Goal: Task Accomplishment & Management: Use online tool/utility

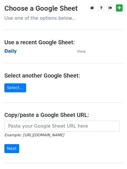
click at [12, 49] on strong "Daily" at bounding box center [10, 51] width 12 height 5
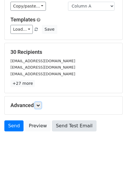
scroll to position [56, 0]
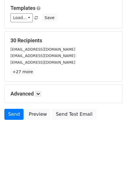
click at [35, 95] on h5 "Advanced" at bounding box center [63, 94] width 106 height 6
drag, startPoint x: 38, startPoint y: 94, endPoint x: 43, endPoint y: 100, distance: 7.5
click at [39, 94] on icon at bounding box center [37, 93] width 3 height 3
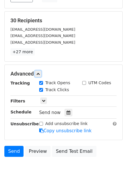
scroll to position [105, 0]
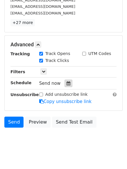
click at [66, 84] on icon at bounding box center [68, 83] width 4 height 4
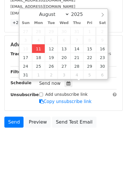
type input "2025-08-11 12:00"
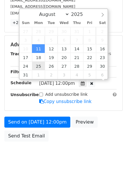
scroll to position [0, 0]
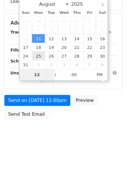
type input "4"
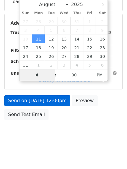
scroll to position [105, 0]
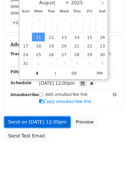
type input "2025-08-11 16:00"
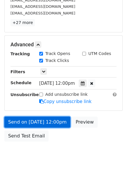
click at [41, 121] on link "Send on Aug 11 at 12:00pm" at bounding box center [37, 122] width 66 height 11
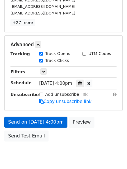
scroll to position [104, 0]
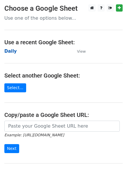
click at [12, 54] on strong "Daily" at bounding box center [10, 51] width 12 height 5
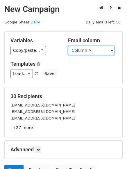
click at [95, 51] on select "Column A Column B Column C" at bounding box center [91, 50] width 46 height 9
select select "Column B"
click at [68, 46] on select "Column A Column B Column C" at bounding box center [91, 50] width 46 height 9
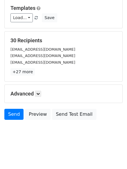
click at [44, 89] on div "Advanced Tracking Track Opens UTM Codes Track Clicks Filters Only include sprea…" at bounding box center [63, 94] width 117 height 18
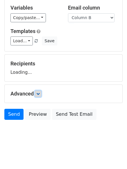
click at [39, 95] on icon at bounding box center [37, 93] width 3 height 3
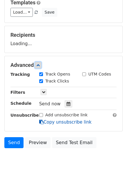
scroll to position [89, 0]
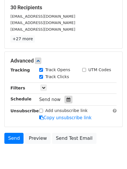
click at [66, 100] on icon at bounding box center [68, 100] width 4 height 4
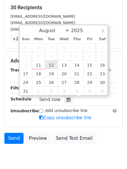
type input "2025-08-12 12:00"
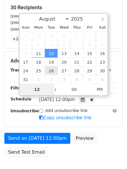
type input "5"
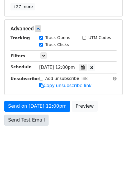
scroll to position [240, 0]
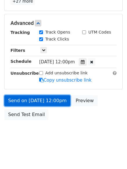
type input "2025-08-12 17:00"
click at [29, 99] on link "Send on Aug 12 at 12:00pm" at bounding box center [37, 100] width 66 height 11
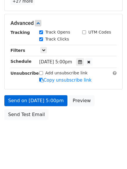
scroll to position [104, 0]
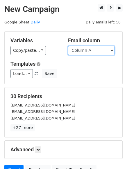
drag, startPoint x: 0, startPoint y: 0, endPoint x: 97, endPoint y: 53, distance: 111.1
click at [97, 51] on select "Column A Column B Column C" at bounding box center [91, 50] width 46 height 9
select select "Column C"
click at [68, 46] on select "Column A Column B Column C" at bounding box center [91, 50] width 46 height 9
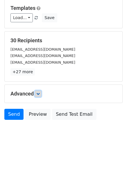
click at [40, 93] on icon at bounding box center [37, 93] width 3 height 3
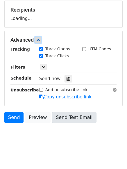
scroll to position [89, 0]
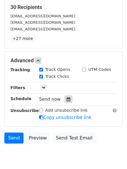
click at [68, 99] on div at bounding box center [68, 100] width 8 height 8
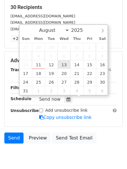
type input "2025-08-13 12:00"
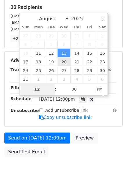
type input "6"
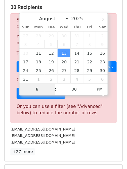
scroll to position [240, 0]
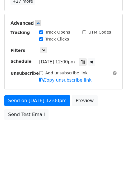
type input "2025-08-13 18:00"
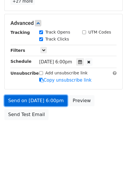
click at [39, 99] on link "Send on Aug 13 at 6:00pm" at bounding box center [35, 100] width 63 height 11
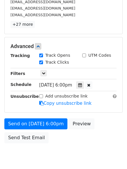
scroll to position [127, 0]
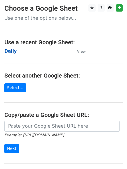
click at [12, 49] on strong "Daily" at bounding box center [10, 51] width 12 height 5
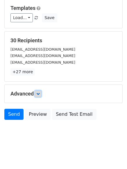
click at [40, 92] on icon at bounding box center [37, 93] width 3 height 3
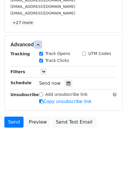
scroll to position [110, 0]
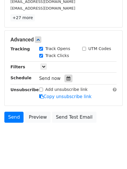
click at [66, 78] on icon at bounding box center [68, 79] width 4 height 4
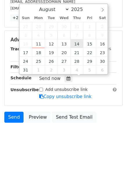
type input "2025-08-14 12:00"
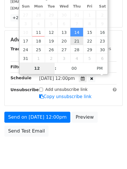
scroll to position [104, 0]
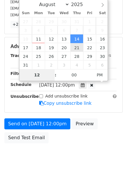
type input "7"
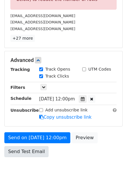
scroll to position [240, 0]
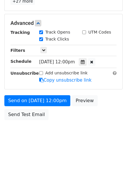
type input "2025-08-14 19:00"
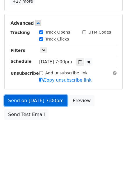
click at [38, 97] on link "Send on Aug 14 at 7:00pm" at bounding box center [35, 100] width 63 height 11
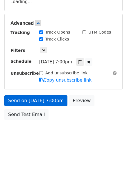
scroll to position [127, 0]
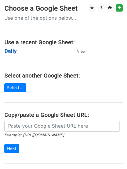
click at [10, 52] on strong "Daily" at bounding box center [10, 51] width 12 height 5
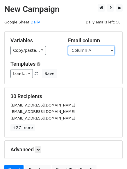
click at [87, 54] on select "Column A Column B Column C" at bounding box center [91, 50] width 46 height 9
select select "Column B"
click at [68, 46] on select "Column A Column B Column C" at bounding box center [91, 50] width 46 height 9
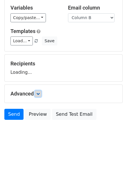
click at [40, 95] on icon at bounding box center [37, 93] width 3 height 3
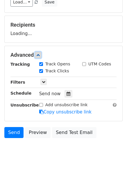
scroll to position [90, 0]
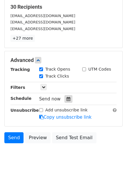
click at [69, 101] on div at bounding box center [68, 99] width 8 height 8
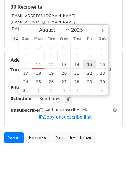
type input "2025-08-15 12:00"
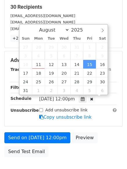
scroll to position [0, 0]
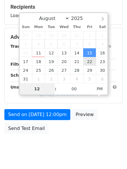
type input "8"
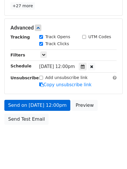
scroll to position [240, 0]
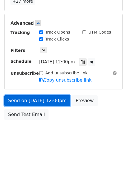
type input "2025-08-15 20:00"
click at [36, 98] on link "Send on Aug 15 at 12:00pm" at bounding box center [37, 100] width 66 height 11
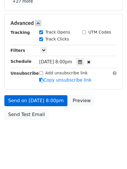
scroll to position [104, 0]
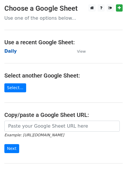
click at [9, 52] on strong "Daily" at bounding box center [10, 51] width 12 height 5
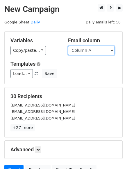
click at [92, 51] on select "Column A Column B Column C" at bounding box center [91, 50] width 46 height 9
select select "Column C"
click at [68, 46] on select "Column A Column B Column C" at bounding box center [91, 50] width 46 height 9
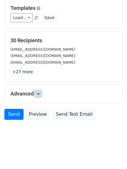
click at [38, 95] on icon at bounding box center [37, 93] width 3 height 3
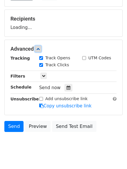
scroll to position [90, 0]
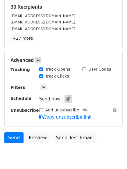
click at [64, 102] on div at bounding box center [68, 99] width 8 height 8
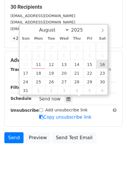
type input "[DATE] 12:00"
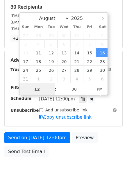
scroll to position [0, 0]
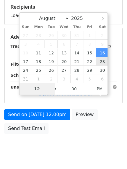
type input "9"
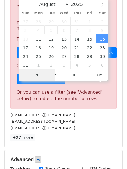
scroll to position [240, 0]
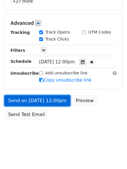
type input "[DATE] 21:00"
click at [37, 99] on link "Send on [DATE] 12:00pm" at bounding box center [37, 100] width 66 height 11
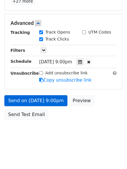
scroll to position [104, 0]
